Goal: Complete application form

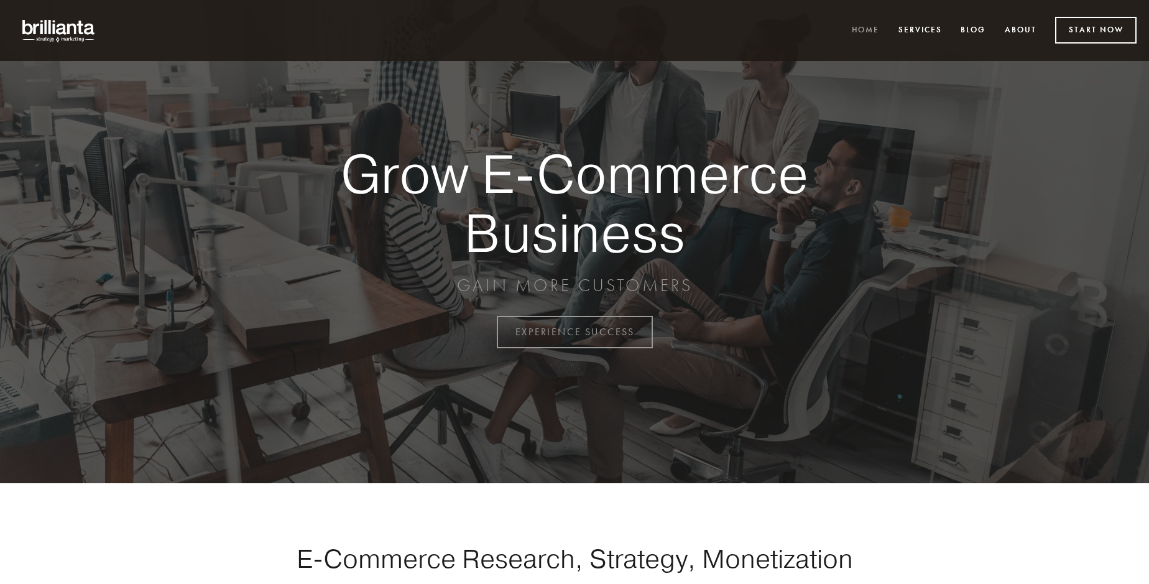
scroll to position [3260, 0]
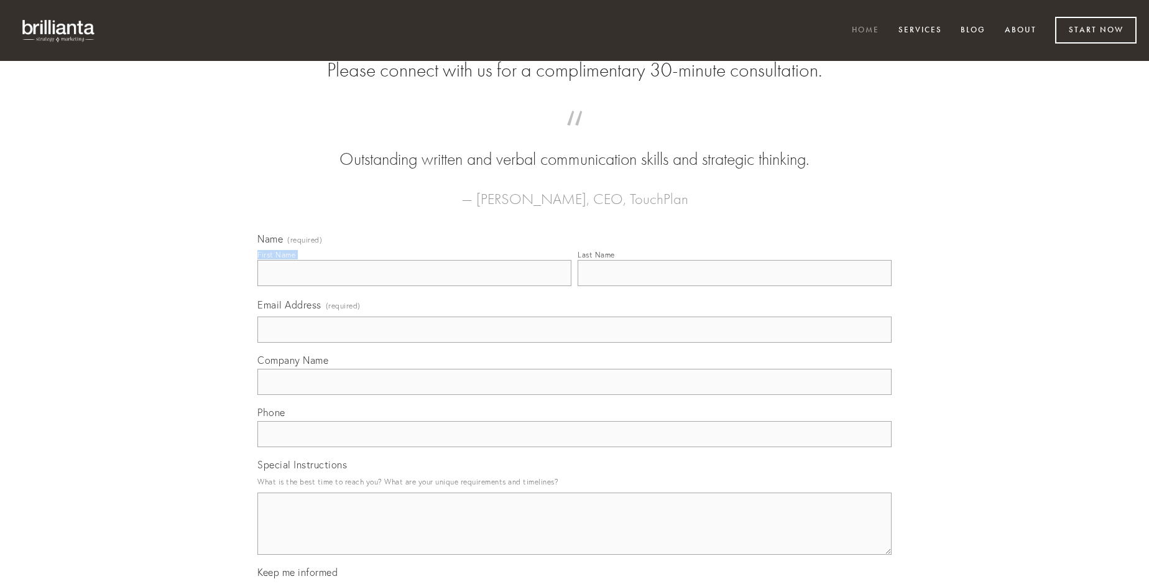
type input "[PERSON_NAME] I"
click at [734, 286] on input "Last Name" at bounding box center [735, 273] width 314 height 26
type input "[PERSON_NAME] I"
click at [575, 343] on input "Email Address (required)" at bounding box center [574, 330] width 634 height 26
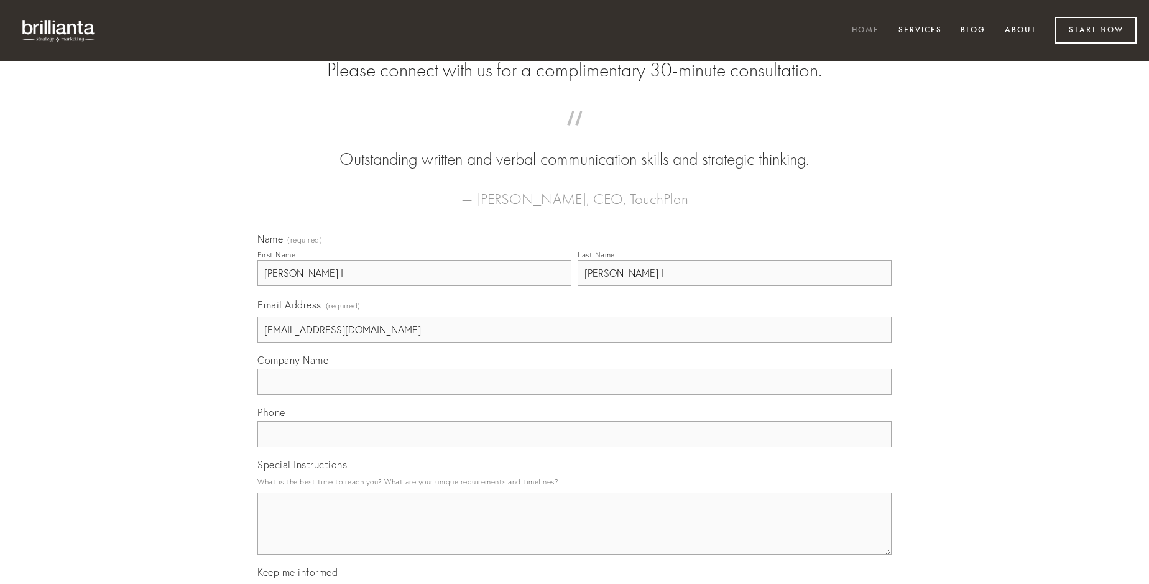
type input "[EMAIL_ADDRESS][DOMAIN_NAME]"
click at [575, 395] on input "Company Name" at bounding box center [574, 382] width 634 height 26
type input "cunctatio"
click at [575, 447] on input "text" at bounding box center [574, 434] width 634 height 26
click at [575, 535] on textarea "Special Instructions" at bounding box center [574, 524] width 634 height 62
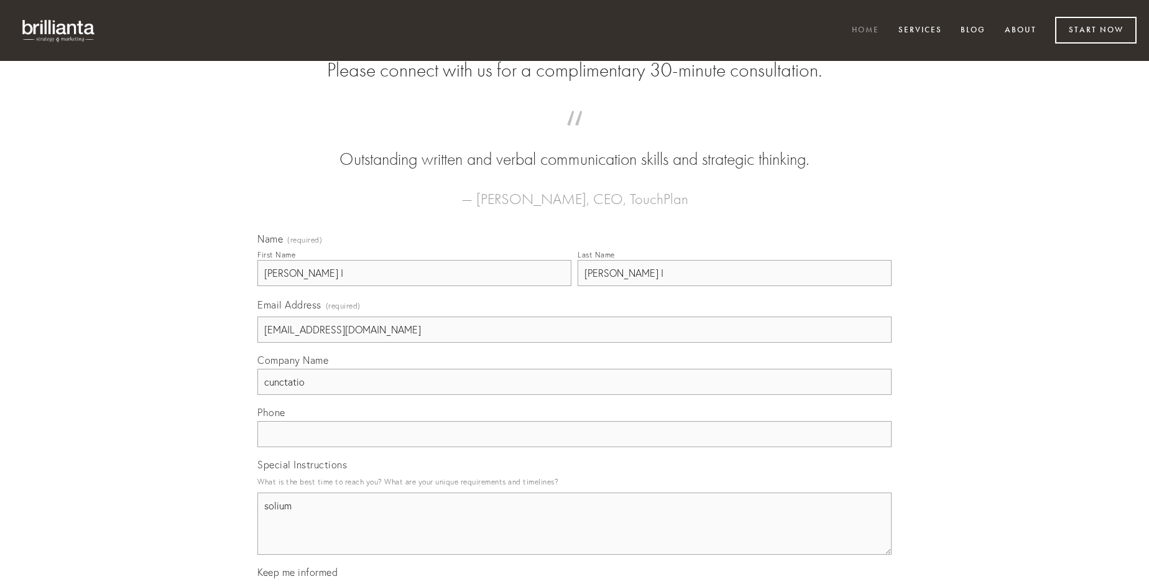
type textarea "solium"
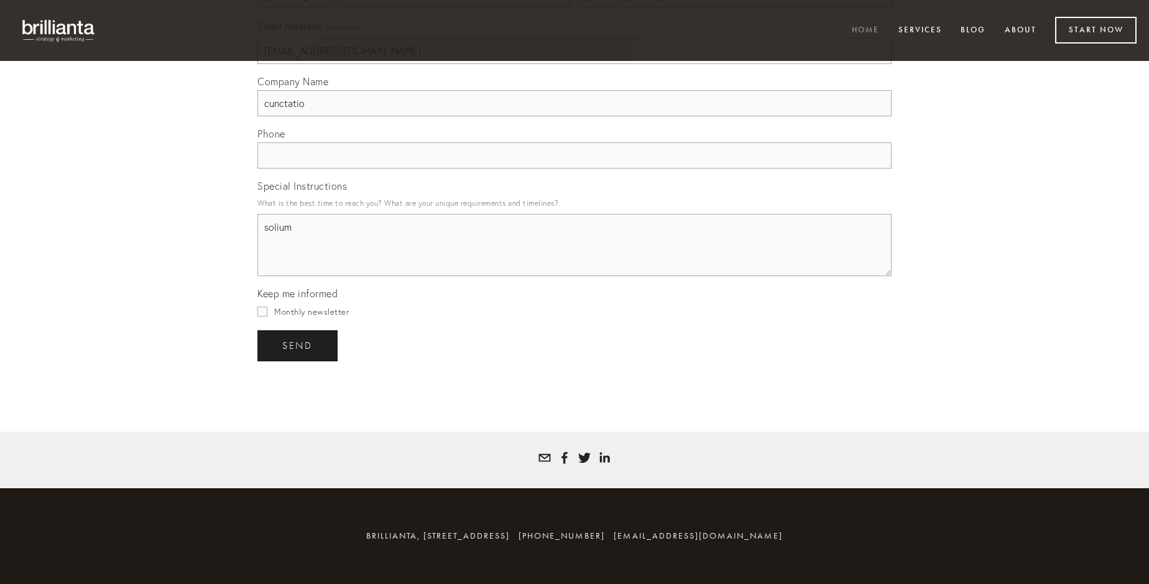
click at [298, 345] on span "send" at bounding box center [297, 345] width 30 height 11
